Goal: Task Accomplishment & Management: Manage account settings

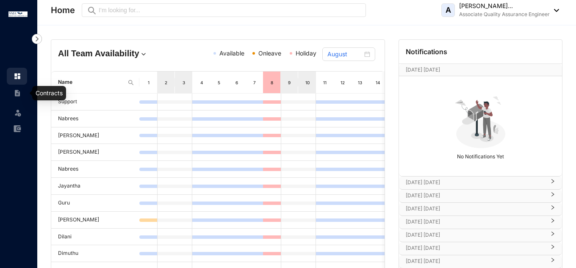
click at [16, 97] on img at bounding box center [18, 93] width 8 height 8
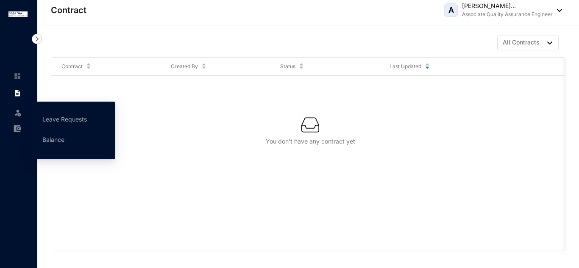
click at [17, 117] on span at bounding box center [18, 111] width 8 height 17
click at [47, 138] on link "Balance" at bounding box center [53, 139] width 22 height 7
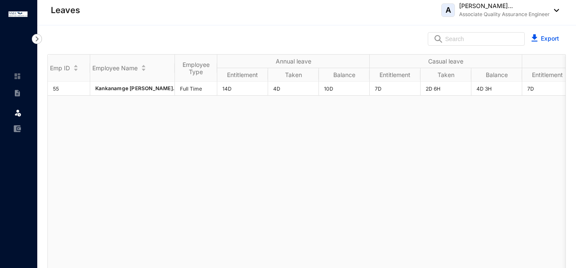
click at [484, 13] on p "Associate Quality Assurance Engineer" at bounding box center [504, 14] width 91 height 8
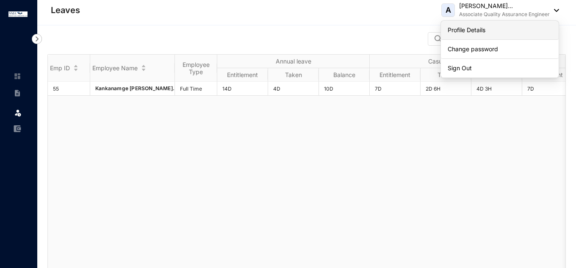
click at [470, 29] on link "Profile Details" at bounding box center [500, 30] width 104 height 8
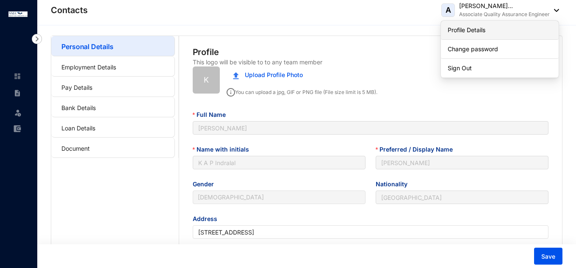
type input "[DATE]"
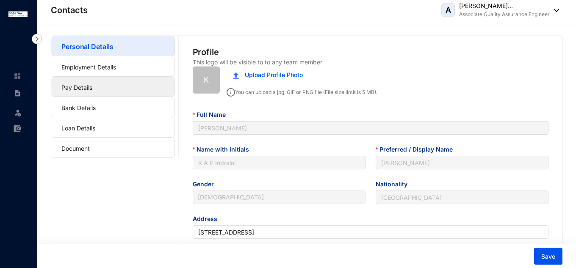
click at [92, 88] on link "Pay Details" at bounding box center [76, 87] width 31 height 7
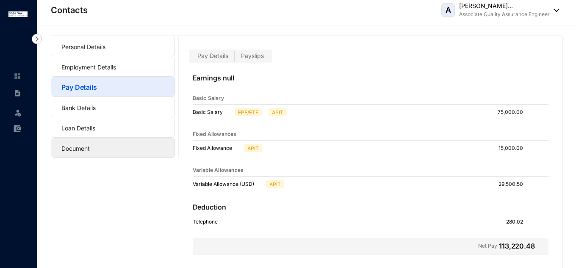
click at [90, 150] on link "Document" at bounding box center [75, 148] width 28 height 7
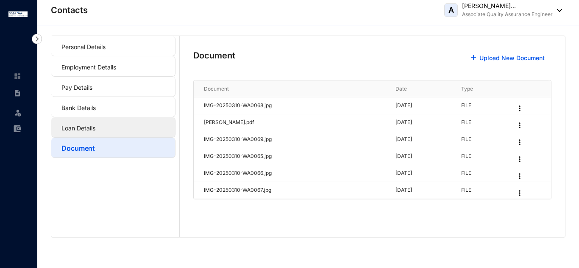
click at [95, 127] on link "Loan Details" at bounding box center [78, 128] width 34 height 7
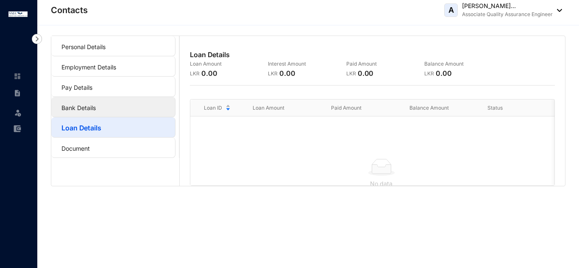
click at [96, 110] on link "Bank Details" at bounding box center [78, 107] width 34 height 7
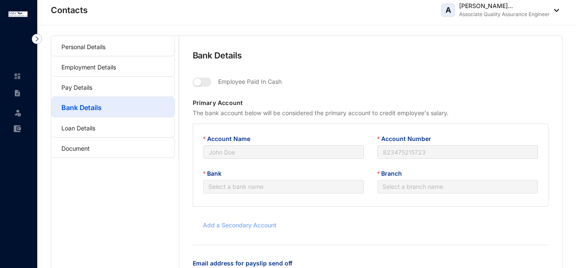
type input "K A P Indralal"
type input "9150725"
type input "[PERSON_NAME][EMAIL_ADDRESS][DOMAIN_NAME]"
click at [106, 43] on link "Personal Details" at bounding box center [83, 46] width 44 height 7
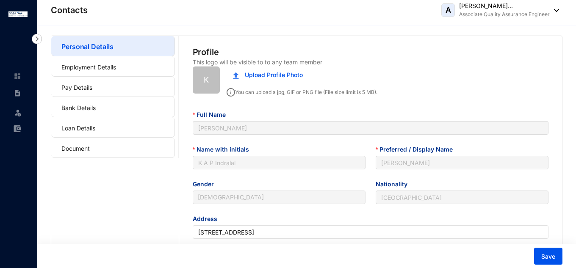
type input "[DATE]"
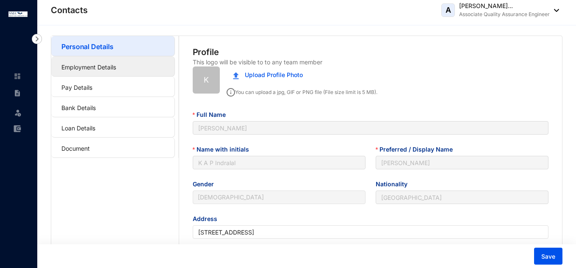
click at [108, 69] on link "Employment Details" at bounding box center [88, 67] width 55 height 7
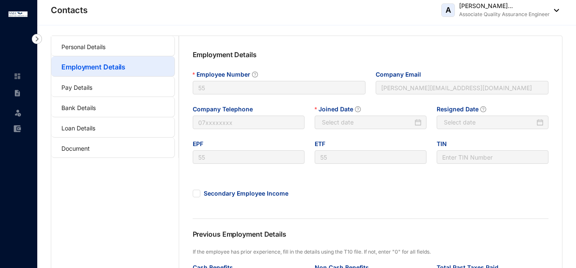
type input "[DATE]"
type input "Invalid Date"
click at [84, 91] on link "Pay Details" at bounding box center [76, 87] width 31 height 7
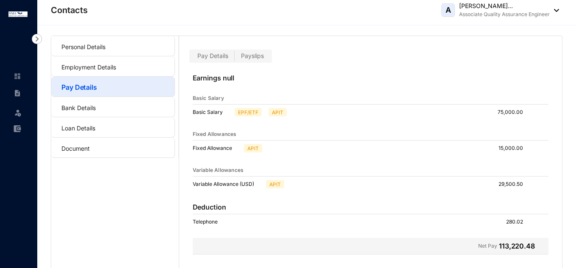
click at [257, 57] on span "Payslips" at bounding box center [252, 55] width 23 height 7
click at [235, 58] on input "Payslips" at bounding box center [235, 58] width 0 height 0
